Goal: Task Accomplishment & Management: Use online tool/utility

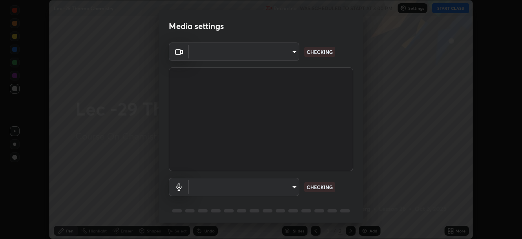
scroll to position [29, 0]
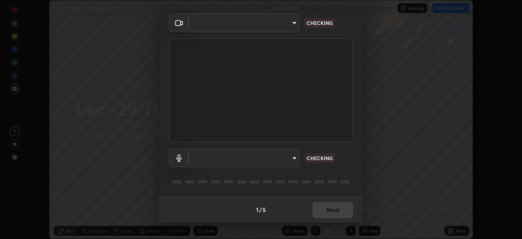
type input "602de966f07612c225d0d734a81bf2b3dfa22a7197a6e355c0b3fff2af0fd9a5"
type input "default"
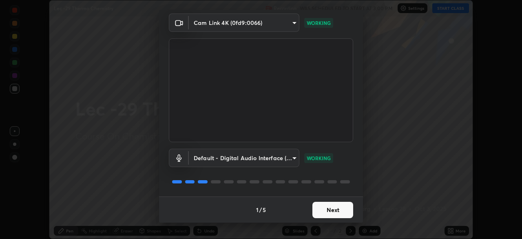
click at [326, 210] on button "Next" at bounding box center [333, 210] width 41 height 16
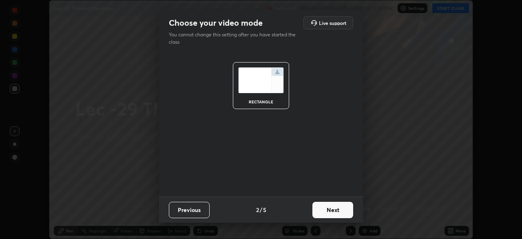
scroll to position [0, 0]
click at [329, 210] on button "Next" at bounding box center [333, 210] width 41 height 16
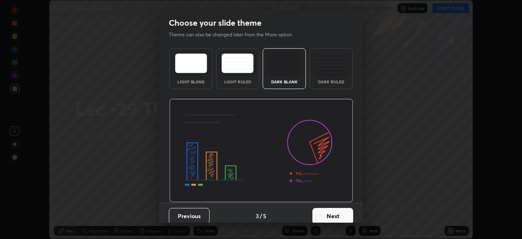
click at [331, 215] on button "Next" at bounding box center [333, 216] width 41 height 16
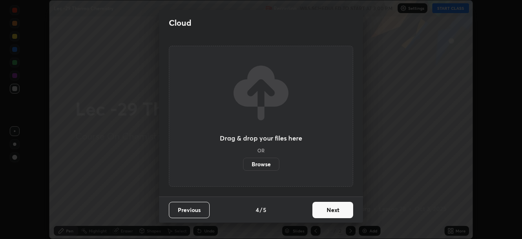
click at [324, 212] on button "Next" at bounding box center [333, 210] width 41 height 16
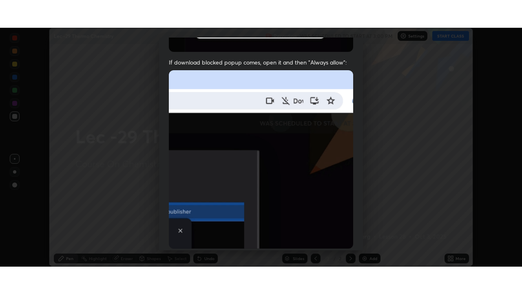
scroll to position [195, 0]
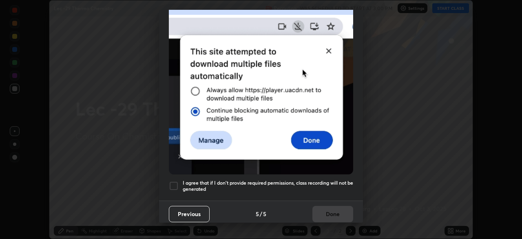
click at [176, 181] on div at bounding box center [174, 186] width 10 height 10
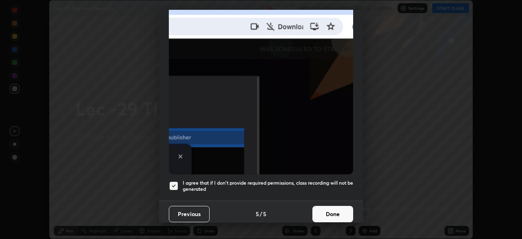
click at [324, 210] on button "Done" at bounding box center [333, 214] width 41 height 16
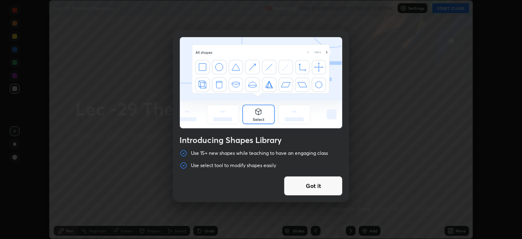
click at [333, 188] on button "Got it" at bounding box center [313, 186] width 59 height 20
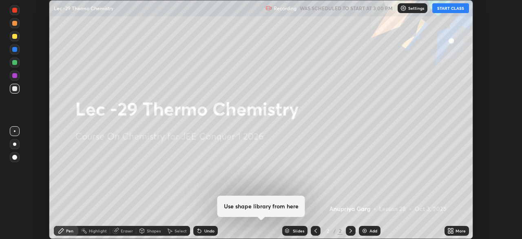
click at [449, 11] on button "START CLASS" at bounding box center [451, 8] width 37 height 10
click at [452, 231] on icon at bounding box center [451, 230] width 7 height 7
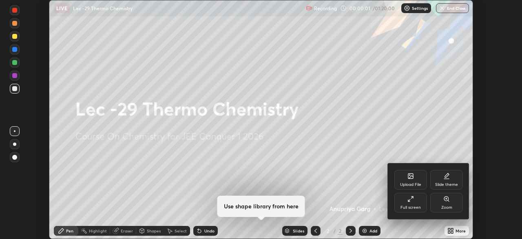
click at [413, 202] on div "Full screen" at bounding box center [411, 203] width 33 height 20
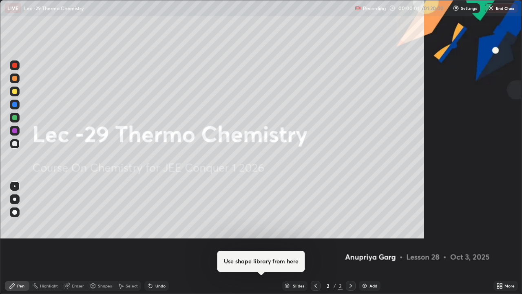
scroll to position [294, 522]
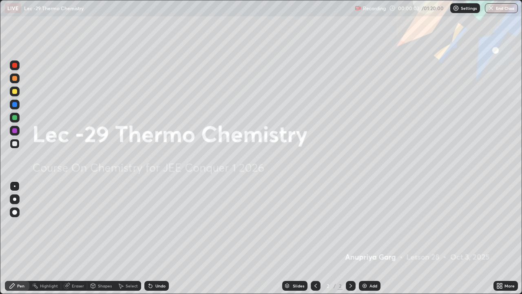
click at [372, 238] on div "Add" at bounding box center [374, 286] width 8 height 4
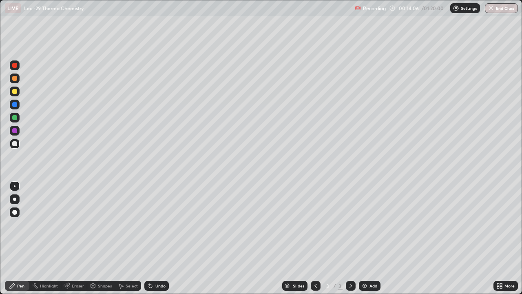
click at [67, 238] on icon at bounding box center [67, 285] width 4 height 4
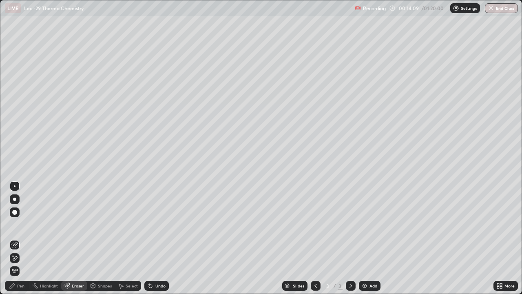
click at [16, 238] on div "Pen" at bounding box center [17, 286] width 24 height 10
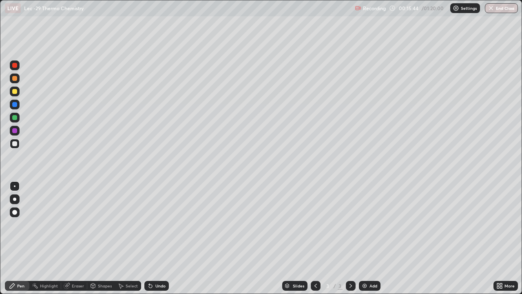
click at [80, 238] on div "Eraser" at bounding box center [78, 286] width 12 height 4
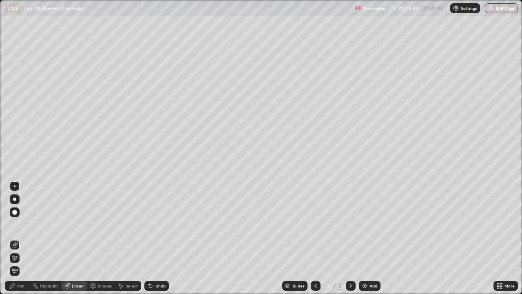
click at [25, 238] on div "Pen" at bounding box center [17, 286] width 24 height 10
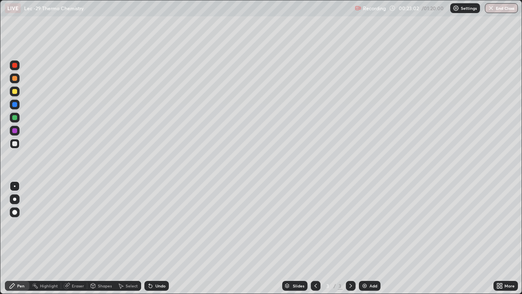
click at [129, 238] on div "Select" at bounding box center [132, 286] width 12 height 4
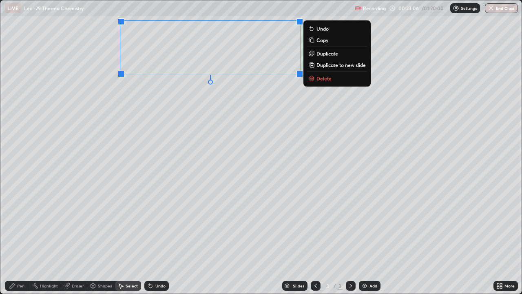
click at [182, 112] on div "0 ° Undo Copy Duplicate Duplicate to new slide Delete" at bounding box center [261, 146] width 522 height 293
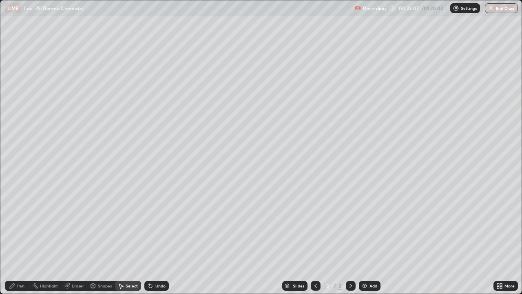
click at [19, 238] on div "Pen" at bounding box center [20, 286] width 7 height 4
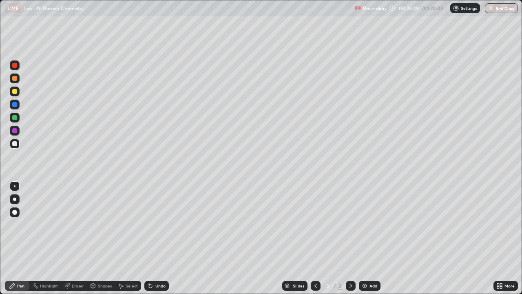
click at [107, 238] on div "Shapes" at bounding box center [105, 286] width 14 height 4
click at [72, 238] on div "Eraser" at bounding box center [78, 286] width 12 height 4
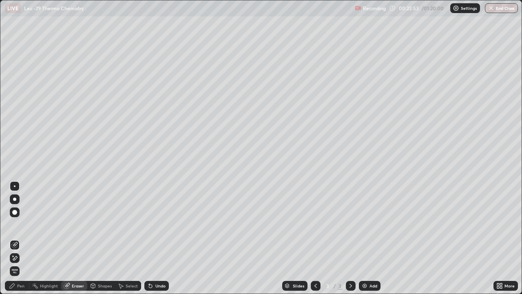
click at [22, 238] on div "Pen" at bounding box center [20, 286] width 7 height 4
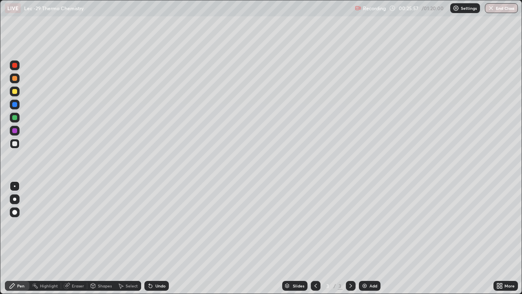
click at [370, 238] on div "Add" at bounding box center [374, 286] width 8 height 4
click at [15, 92] on div at bounding box center [14, 91] width 5 height 5
click at [132, 238] on div "Select" at bounding box center [132, 286] width 12 height 4
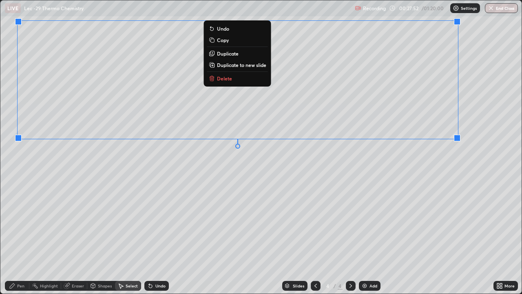
click at [315, 182] on div "0 ° Undo Copy Duplicate Duplicate to new slide Delete" at bounding box center [261, 146] width 522 height 293
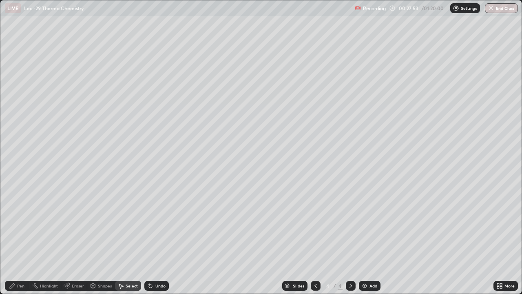
click at [313, 193] on div "0 ° Undo Copy Duplicate Duplicate to new slide Delete" at bounding box center [261, 146] width 522 height 293
click at [18, 238] on div "Pen" at bounding box center [20, 286] width 7 height 4
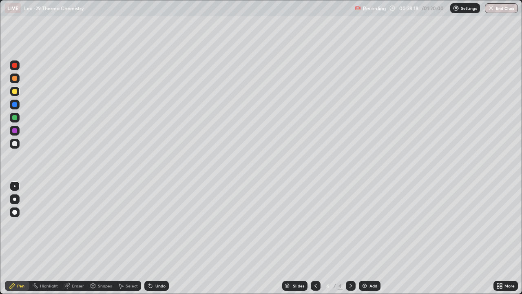
click at [15, 81] on div at bounding box center [15, 78] width 10 height 10
click at [18, 147] on div at bounding box center [15, 144] width 10 height 10
click at [362, 238] on img at bounding box center [365, 285] width 7 height 7
click at [16, 93] on div at bounding box center [15, 92] width 10 height 10
click at [73, 238] on div "Eraser" at bounding box center [78, 286] width 12 height 4
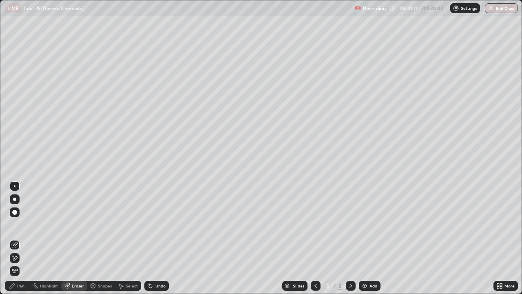
click at [10, 238] on div "Pen" at bounding box center [17, 286] width 24 height 10
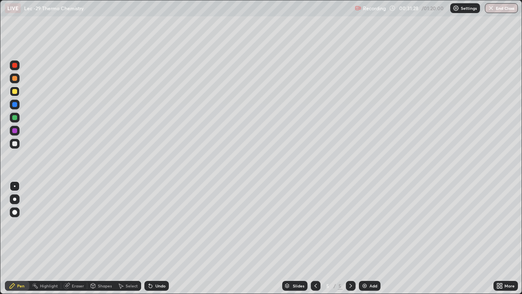
click at [72, 238] on div "Eraser" at bounding box center [78, 286] width 12 height 4
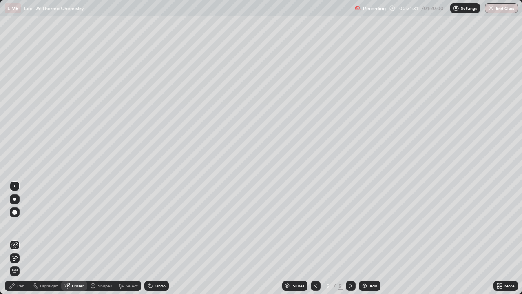
click at [19, 238] on div "Pen" at bounding box center [17, 286] width 24 height 10
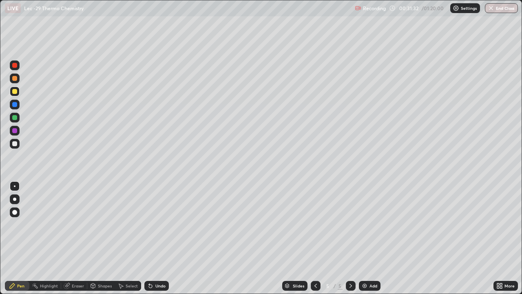
click at [16, 147] on div at bounding box center [15, 144] width 10 height 10
click at [18, 91] on div at bounding box center [15, 92] width 10 height 10
click at [133, 238] on div "Select" at bounding box center [132, 286] width 12 height 4
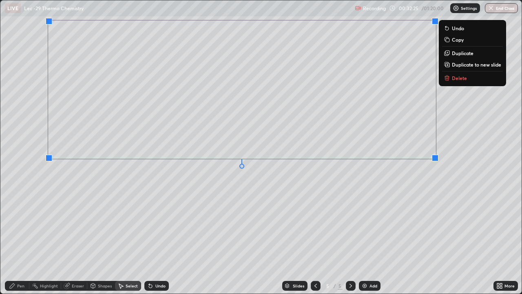
click at [304, 217] on div "0 ° Undo Copy Duplicate Duplicate to new slide Delete" at bounding box center [261, 146] width 522 height 293
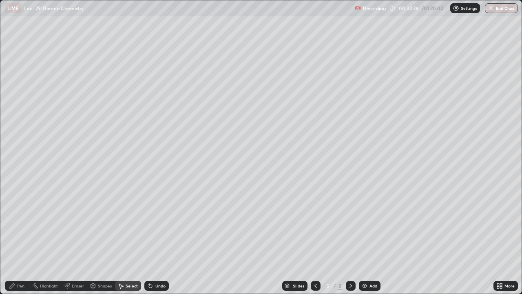
click at [20, 238] on div "Pen" at bounding box center [20, 286] width 7 height 4
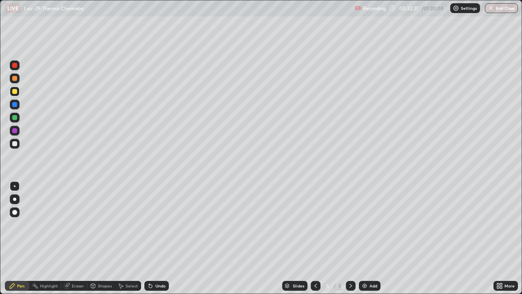
click at [19, 146] on div at bounding box center [15, 144] width 10 height 10
click at [76, 238] on div "Eraser" at bounding box center [78, 286] width 12 height 4
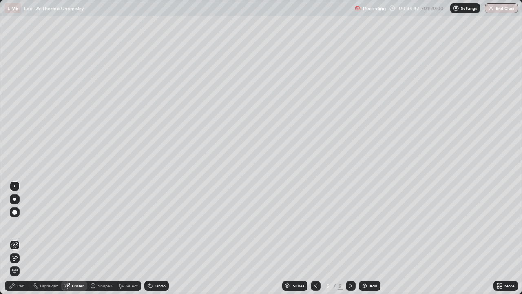
click at [17, 238] on div "Pen" at bounding box center [17, 286] width 24 height 10
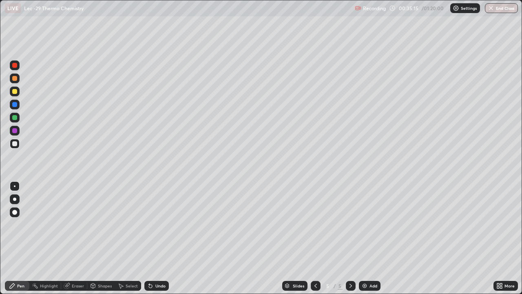
click at [368, 238] on div "Add" at bounding box center [370, 286] width 22 height 10
click at [16, 92] on div at bounding box center [14, 91] width 5 height 5
click at [19, 143] on div at bounding box center [15, 144] width 10 height 10
click at [124, 238] on div "Select" at bounding box center [128, 286] width 26 height 10
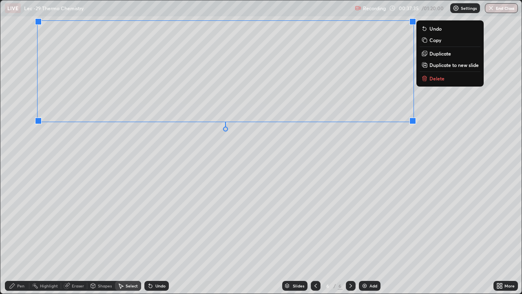
click at [224, 180] on div "0 ° Undo Copy Duplicate Duplicate to new slide Delete" at bounding box center [261, 146] width 522 height 293
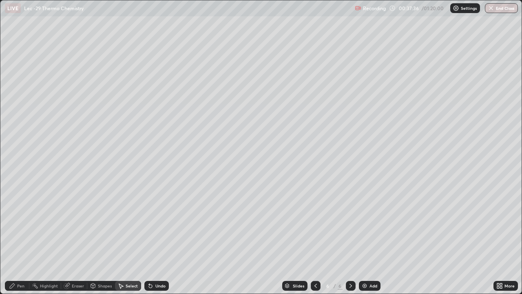
click at [20, 238] on div "Pen" at bounding box center [20, 286] width 7 height 4
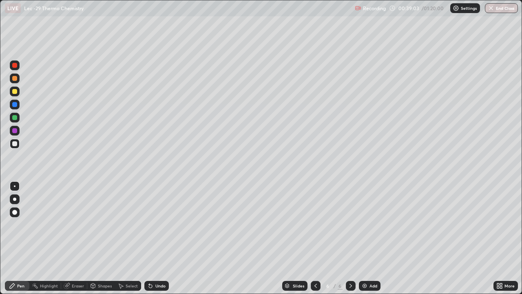
click at [377, 238] on div "Add" at bounding box center [370, 286] width 22 height 10
click at [314, 238] on icon at bounding box center [316, 285] width 7 height 7
click at [15, 92] on div at bounding box center [14, 91] width 5 height 5
click at [15, 213] on div at bounding box center [14, 212] width 5 height 5
click at [15, 186] on div at bounding box center [15, 186] width 2 height 2
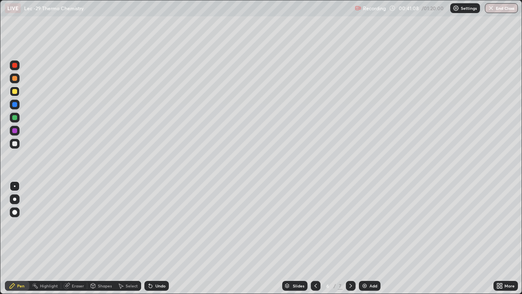
click at [367, 238] on div "Add" at bounding box center [370, 286] width 22 height 10
click at [313, 238] on icon at bounding box center [316, 285] width 7 height 7
click at [352, 238] on icon at bounding box center [351, 285] width 7 height 7
click at [351, 238] on icon at bounding box center [351, 285] width 7 height 7
click at [126, 238] on div "Select" at bounding box center [132, 286] width 12 height 4
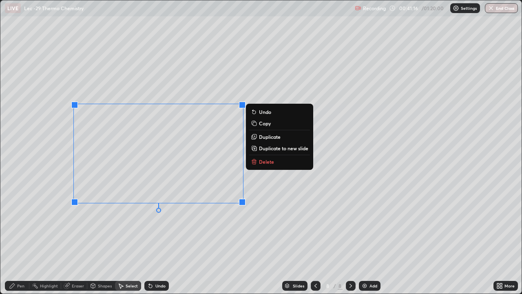
click at [119, 238] on div "0 ° Undo Copy Duplicate Duplicate to new slide Delete" at bounding box center [261, 146] width 522 height 293
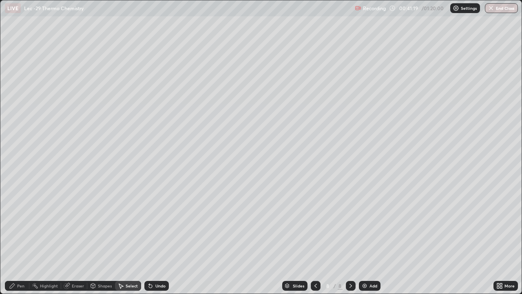
click at [17, 238] on div "Pen" at bounding box center [17, 286] width 24 height 10
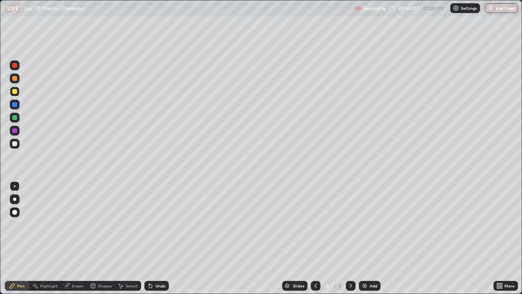
click at [18, 145] on div at bounding box center [15, 144] width 10 height 10
click at [371, 238] on div "Add" at bounding box center [374, 286] width 8 height 4
click at [15, 91] on div at bounding box center [14, 91] width 5 height 5
click at [124, 238] on div "Select" at bounding box center [128, 286] width 26 height 10
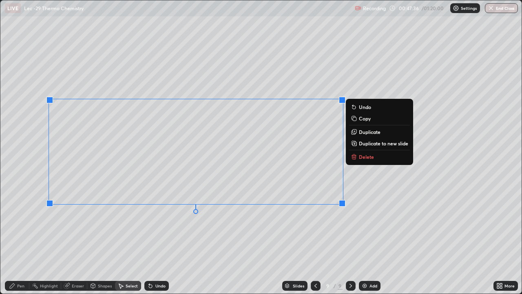
click at [242, 238] on div "0 ° Undo Copy Duplicate Duplicate to new slide Delete" at bounding box center [261, 146] width 522 height 293
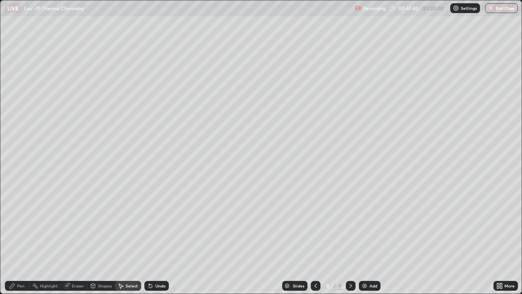
click at [22, 238] on div "Pen" at bounding box center [17, 286] width 24 height 10
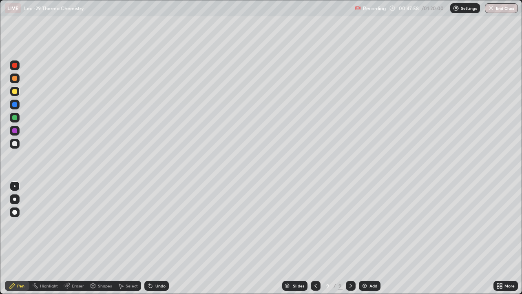
click at [363, 238] on img at bounding box center [365, 285] width 7 height 7
click at [15, 144] on div at bounding box center [14, 143] width 5 height 5
click at [75, 238] on div "Eraser" at bounding box center [78, 286] width 12 height 4
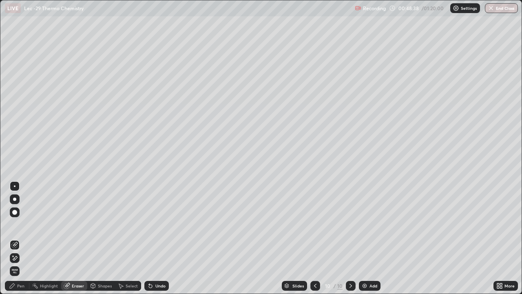
click at [22, 238] on div "Pen" at bounding box center [20, 286] width 7 height 4
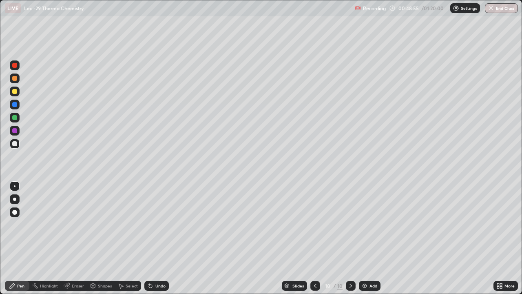
click at [15, 92] on div at bounding box center [14, 91] width 5 height 5
click at [370, 238] on div "Add" at bounding box center [374, 286] width 8 height 4
click at [18, 145] on div at bounding box center [15, 144] width 10 height 10
click at [131, 238] on div "Select" at bounding box center [132, 286] width 12 height 4
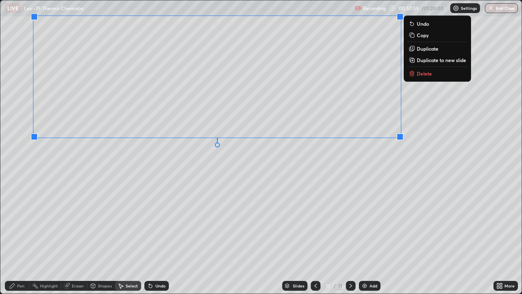
click at [291, 182] on div "0 ° Undo Copy Duplicate Duplicate to new slide Delete" at bounding box center [261, 146] width 522 height 293
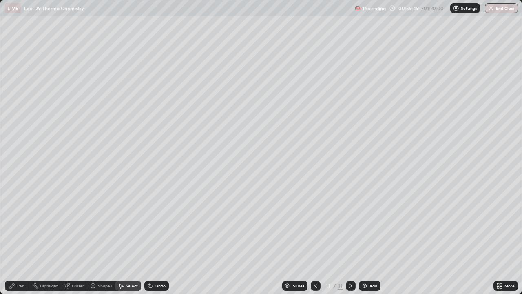
click at [22, 238] on div "Pen" at bounding box center [20, 286] width 7 height 4
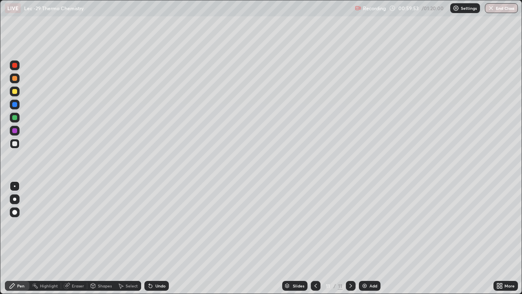
click at [16, 92] on div at bounding box center [14, 91] width 5 height 5
click at [17, 144] on div at bounding box center [15, 144] width 10 height 10
click at [157, 238] on div "Undo" at bounding box center [160, 286] width 10 height 4
click at [73, 238] on div "Eraser" at bounding box center [74, 286] width 26 height 10
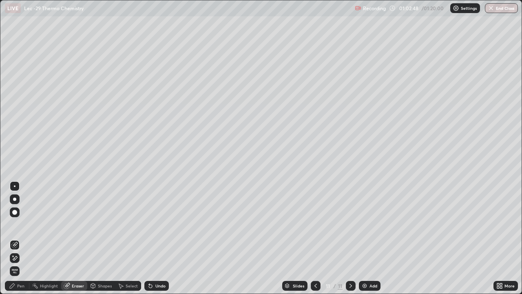
click at [22, 238] on div "Pen" at bounding box center [20, 286] width 7 height 4
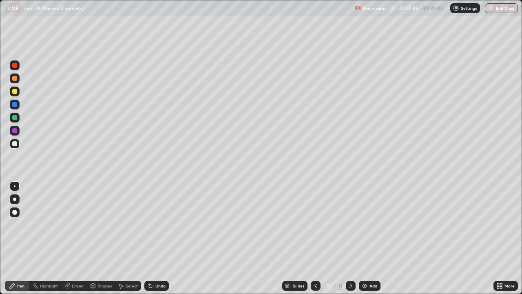
click at [79, 238] on div "Eraser" at bounding box center [78, 286] width 12 height 4
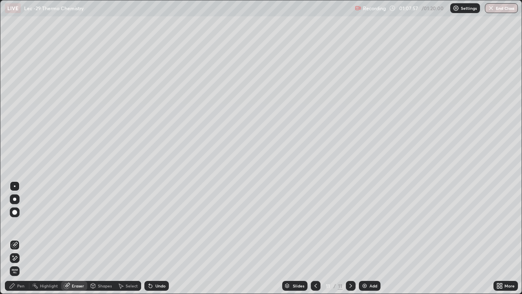
click at [24, 238] on div "Pen" at bounding box center [20, 286] width 7 height 4
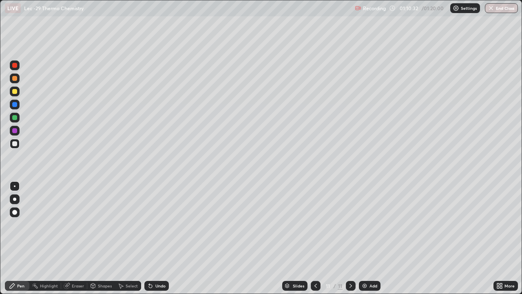
click at [496, 11] on button "End Class" at bounding box center [501, 8] width 33 height 10
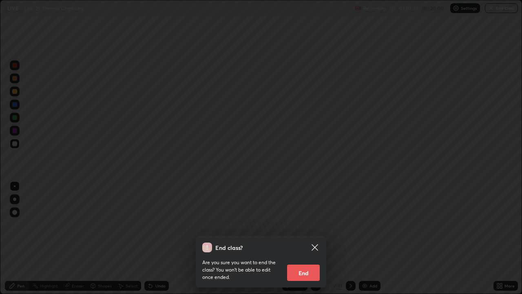
click at [309, 238] on button "End" at bounding box center [303, 272] width 33 height 16
